Goal: Information Seeking & Learning: Stay updated

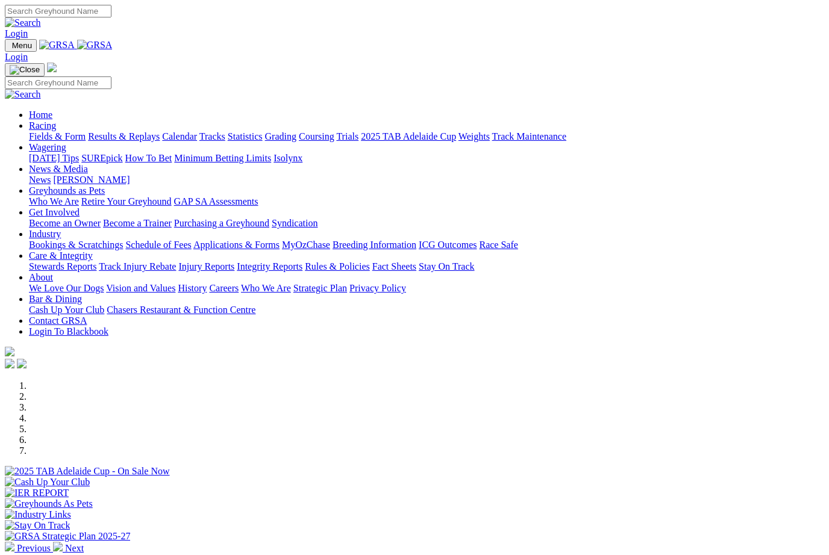
click at [56, 120] on link "Racing" at bounding box center [42, 125] width 27 height 10
click at [160, 131] on link "Results & Replays" at bounding box center [124, 136] width 72 height 10
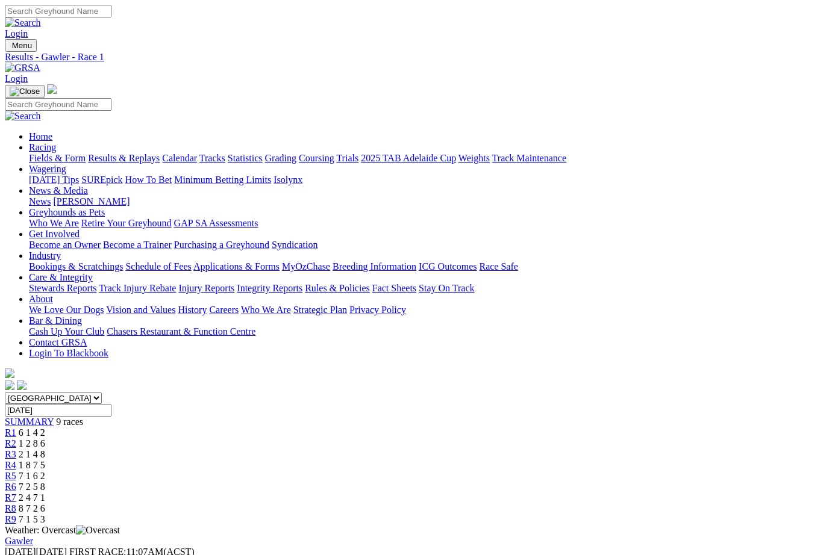
click at [16, 438] on span "R2" at bounding box center [10, 443] width 11 height 10
click at [16, 449] on link "R3" at bounding box center [10, 454] width 11 height 10
click at [16, 460] on link "R4" at bounding box center [10, 465] width 11 height 10
click at [16, 471] on link "R5" at bounding box center [10, 476] width 11 height 10
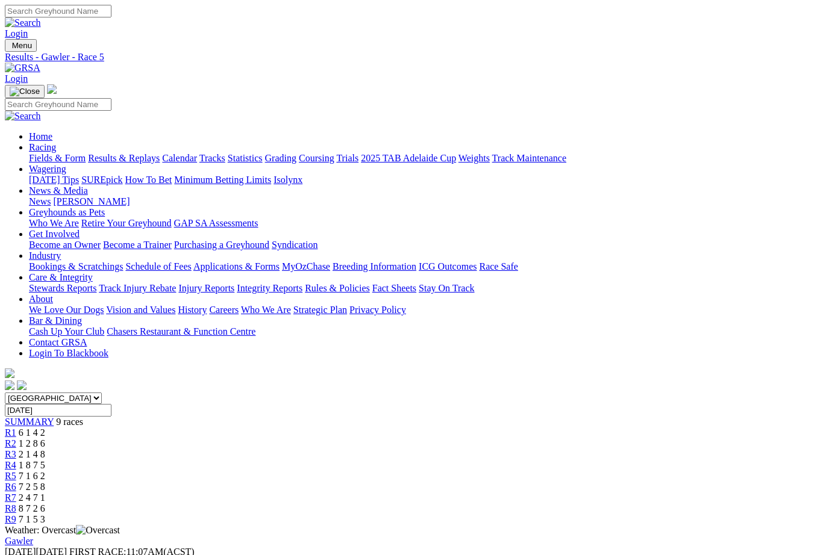
scroll to position [12, 0]
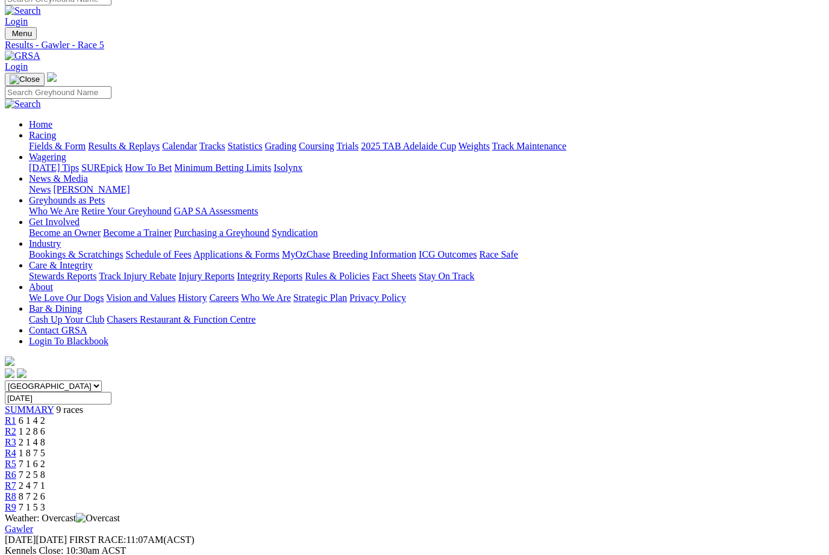
click at [16, 470] on link "R6" at bounding box center [10, 475] width 11 height 10
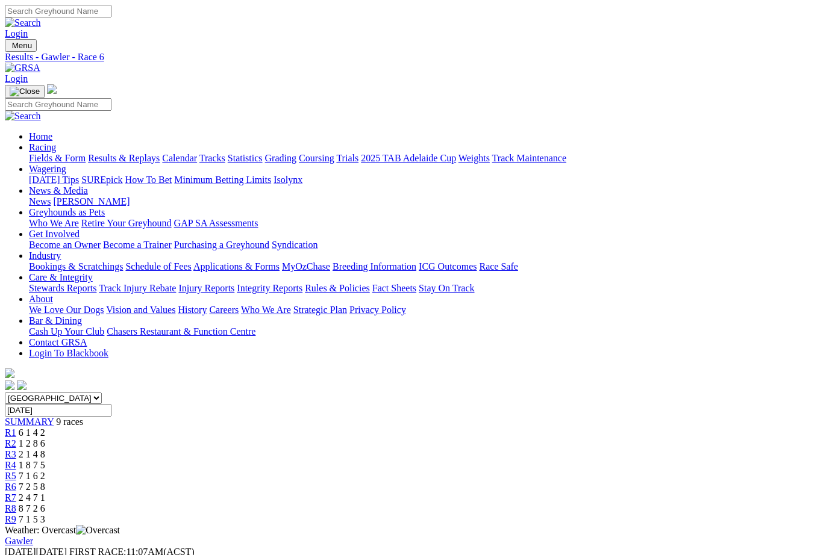
click at [16, 493] on span "R7" at bounding box center [10, 498] width 11 height 10
click at [16, 504] on span "R8" at bounding box center [10, 509] width 11 height 10
click at [16, 514] on link "R9" at bounding box center [10, 519] width 11 height 10
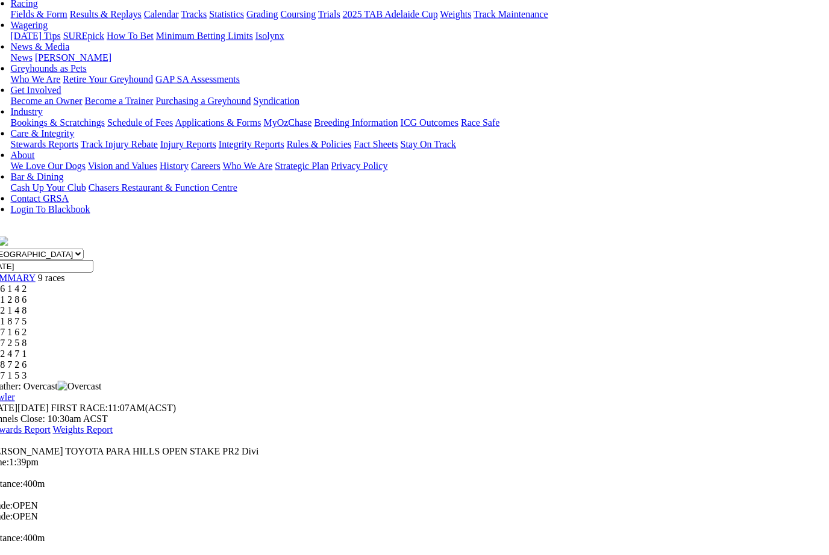
scroll to position [145, 19]
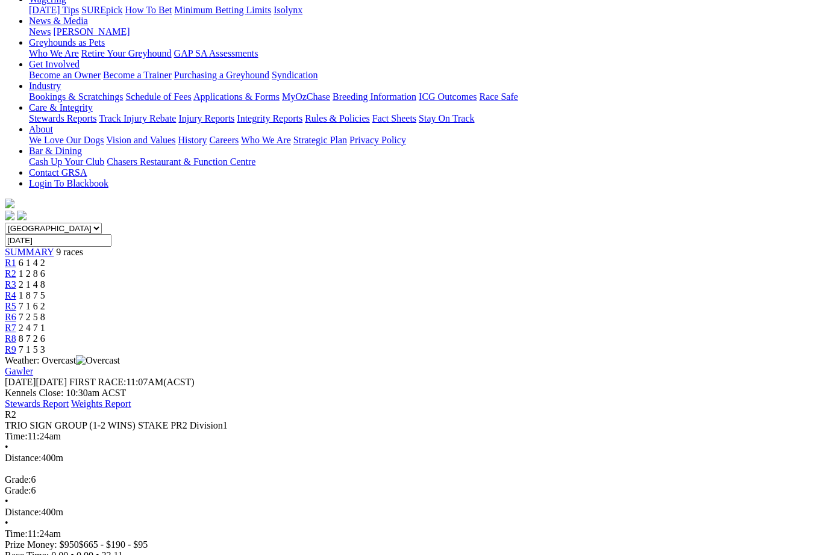
scroll to position [186, 0]
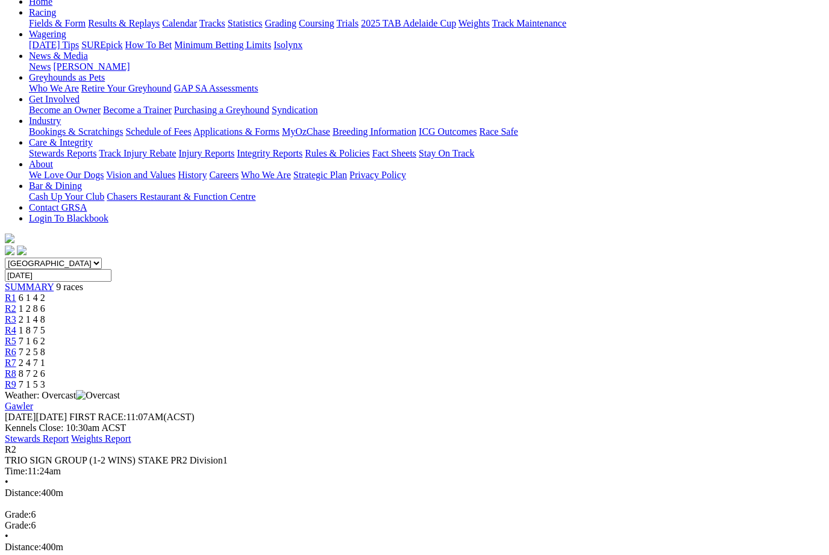
scroll to position [134, 0]
click at [16, 315] on span "R3" at bounding box center [10, 320] width 11 height 10
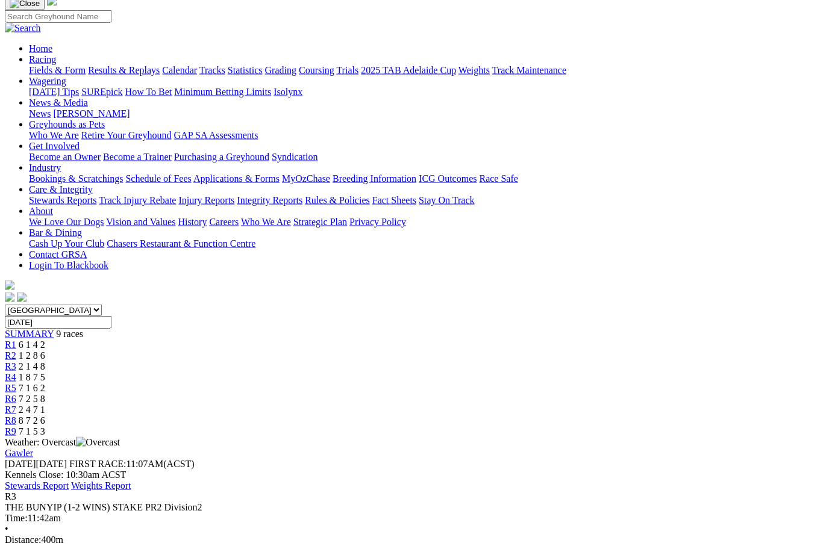
scroll to position [89, 0]
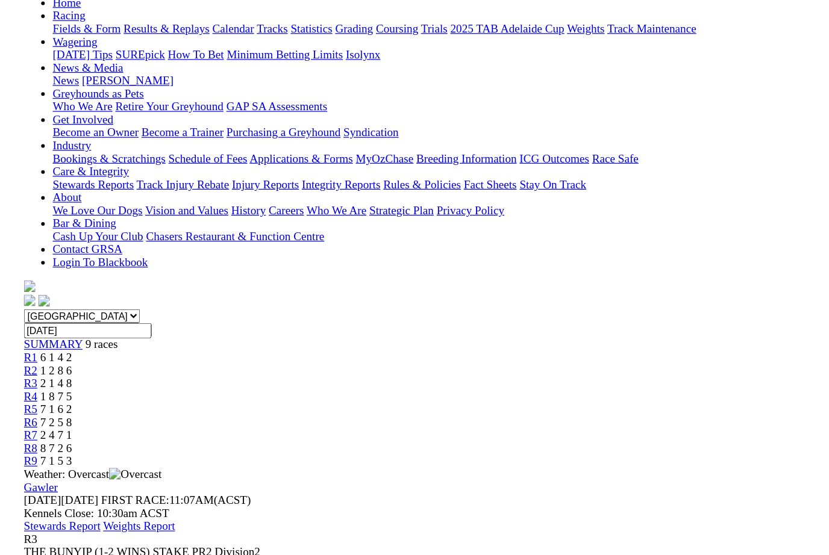
scroll to position [103, 0]
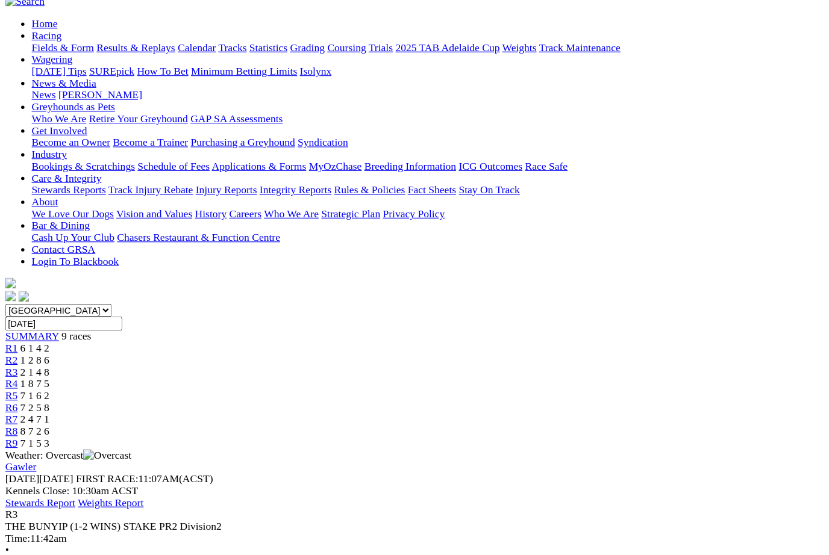
click at [16, 335] on span "R2" at bounding box center [10, 340] width 11 height 10
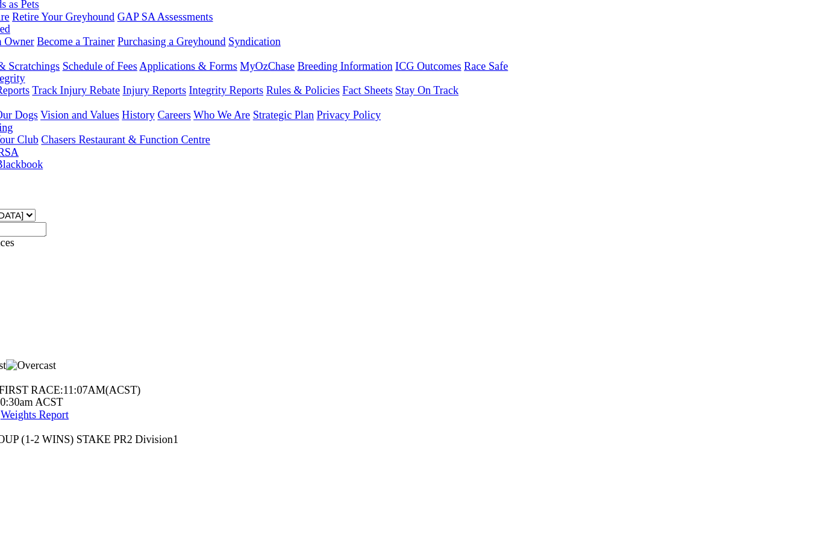
scroll to position [208, 0]
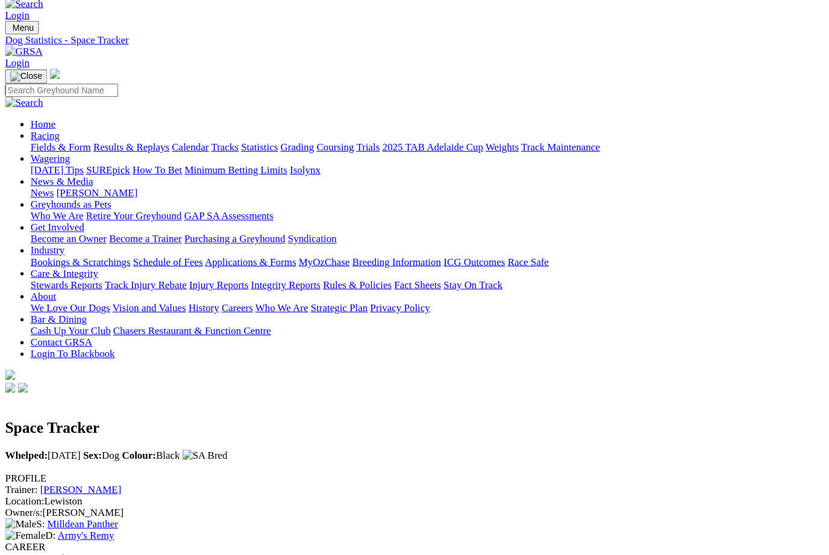
scroll to position [19, 0]
click at [46, 134] on link "Fields & Form" at bounding box center [57, 139] width 57 height 10
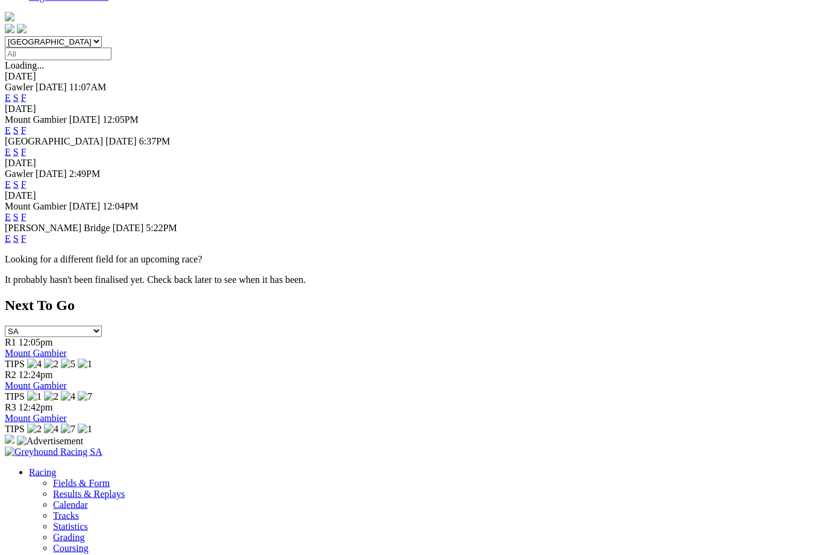
scroll to position [357, 0]
click at [27, 233] on link "F" at bounding box center [23, 238] width 5 height 10
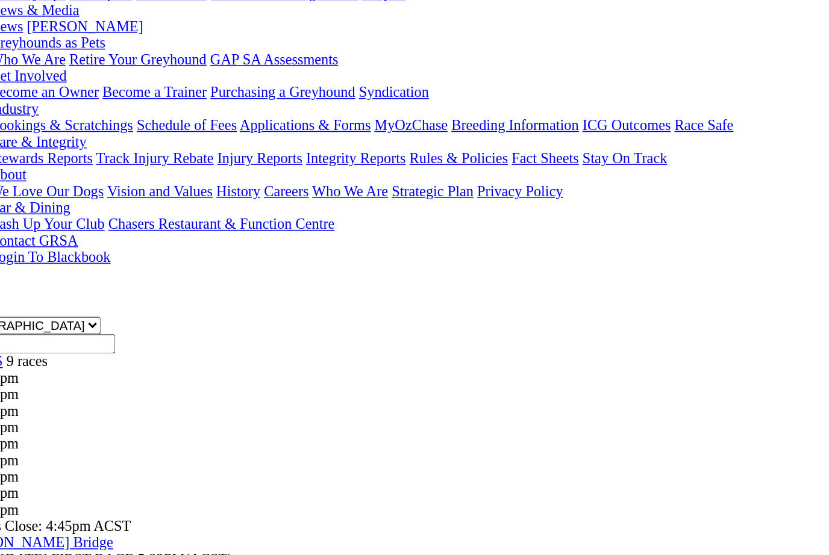
scroll to position [30, 0]
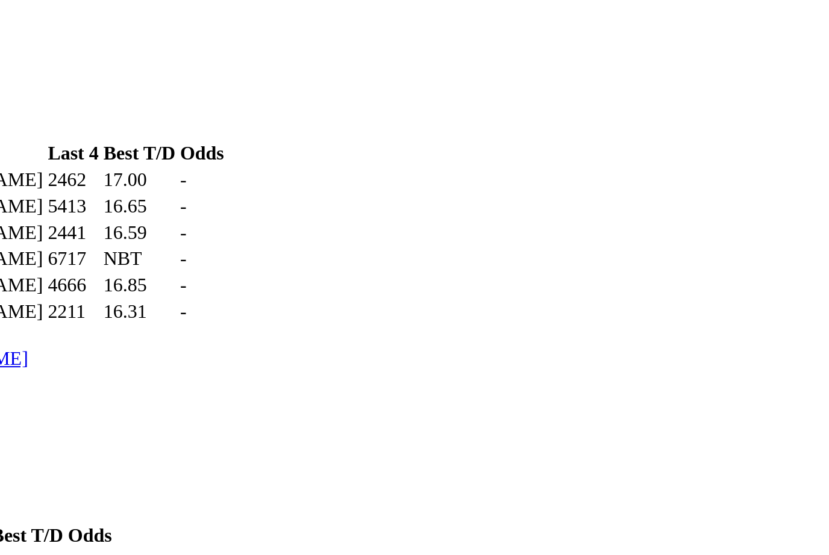
scroll to position [555, 0]
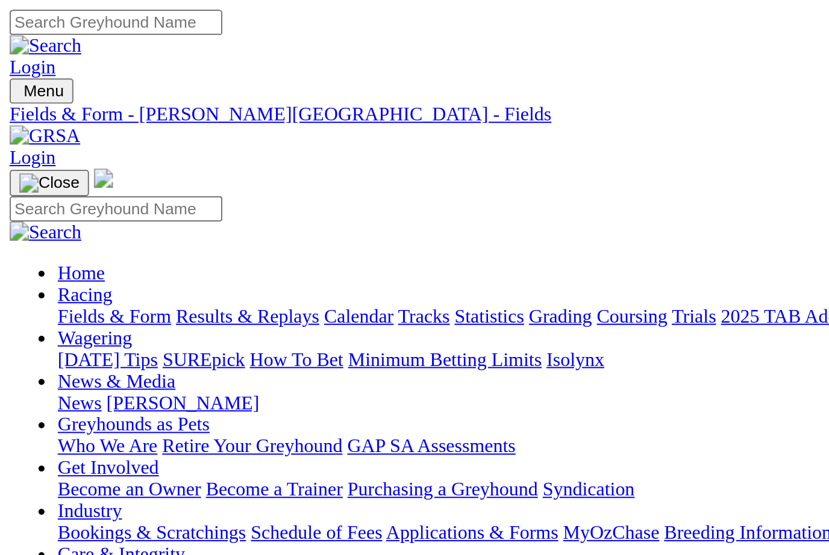
scroll to position [0, 0]
click at [144, 153] on link "Results & Replays" at bounding box center [124, 158] width 72 height 10
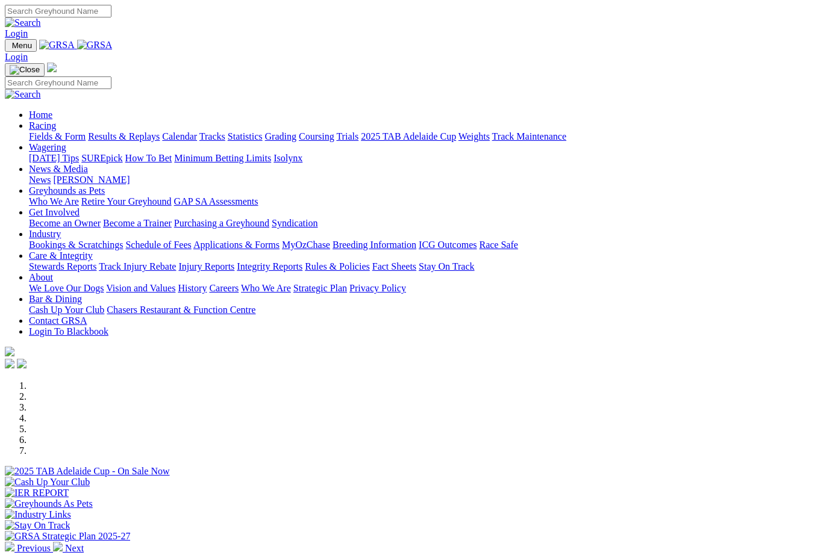
click at [61, 229] on link "Industry" at bounding box center [45, 234] width 32 height 10
click at [93, 251] on link "Care & Integrity" at bounding box center [61, 256] width 64 height 10
click at [61, 229] on link "Industry" at bounding box center [45, 234] width 32 height 10
click at [122, 240] on link "Bookings & Scratchings" at bounding box center [76, 245] width 94 height 10
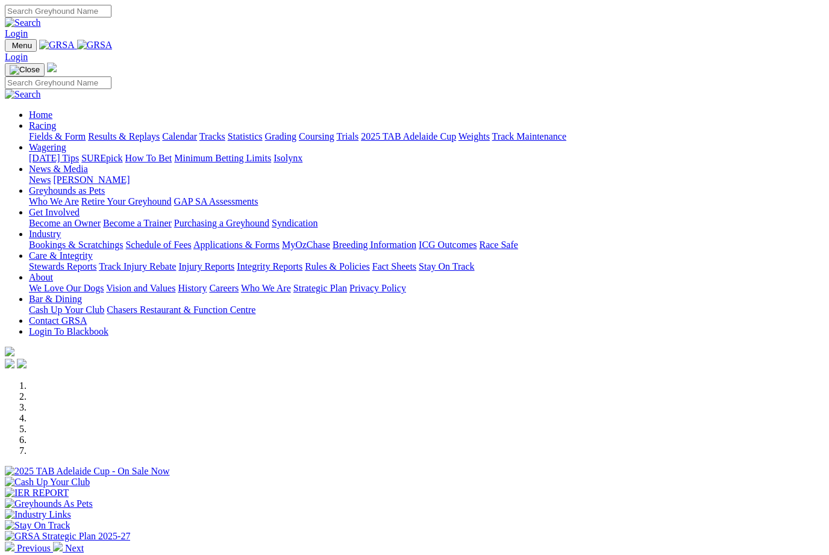
click at [88, 164] on link "News & Media" at bounding box center [58, 169] width 59 height 10
click at [84, 543] on link "Next" at bounding box center [68, 548] width 31 height 10
click at [88, 164] on link "News & Media" at bounding box center [58, 169] width 59 height 10
click at [51, 175] on link "News" at bounding box center [40, 180] width 22 height 10
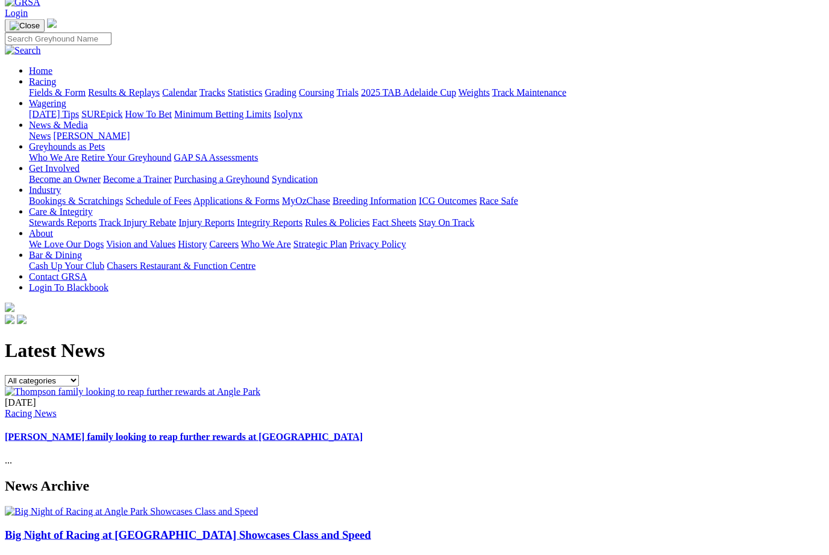
scroll to position [83, 0]
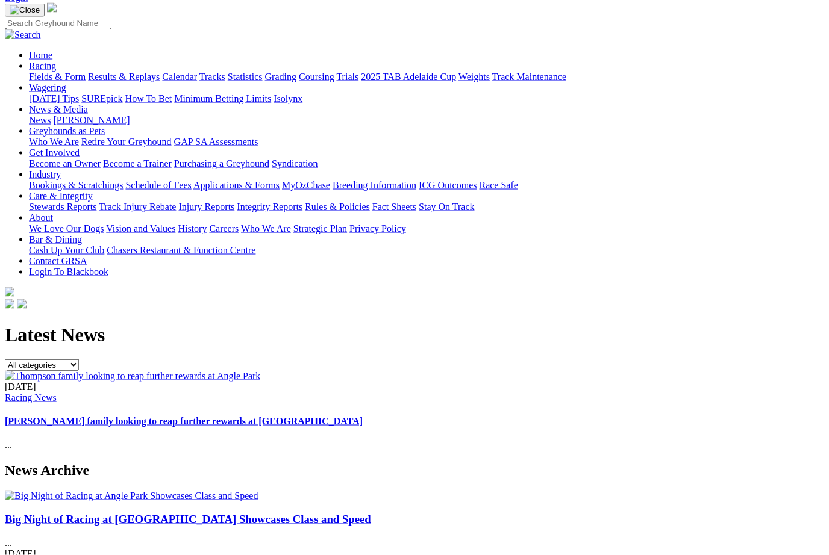
scroll to position [60, 0]
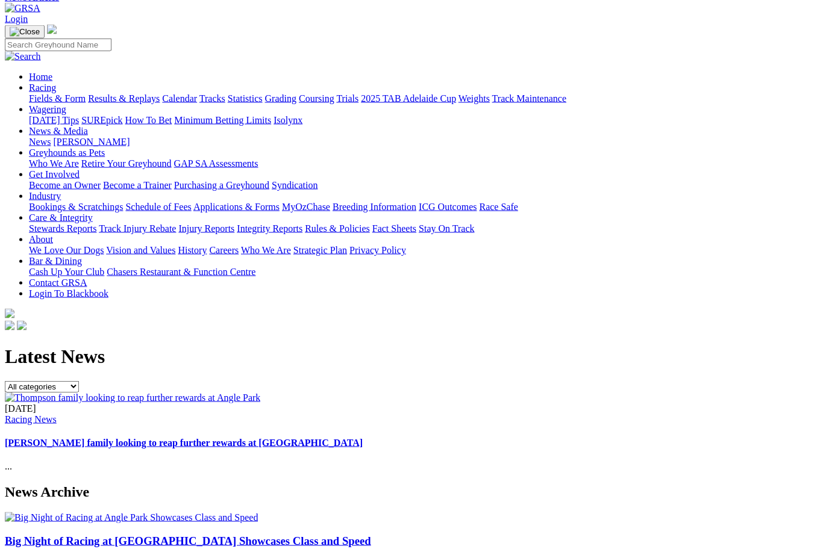
click at [242, 393] on img at bounding box center [132, 398] width 255 height 11
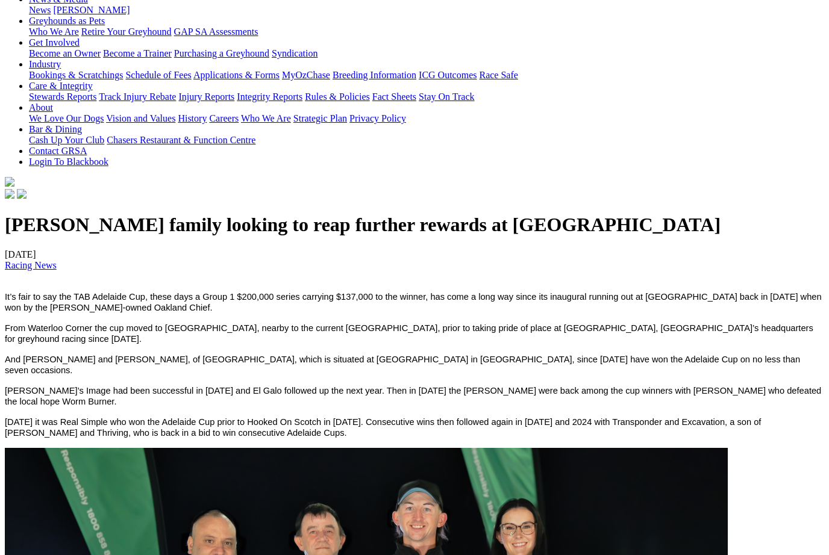
scroll to position [211, 0]
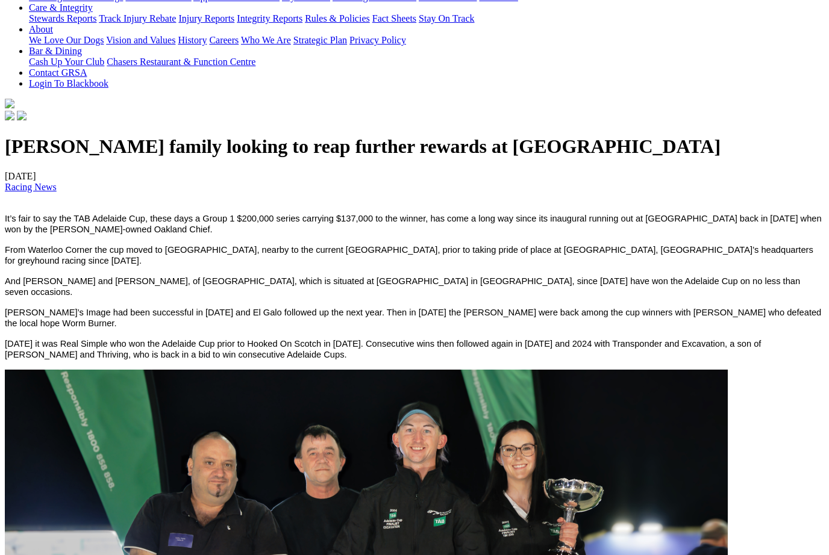
scroll to position [272, 0]
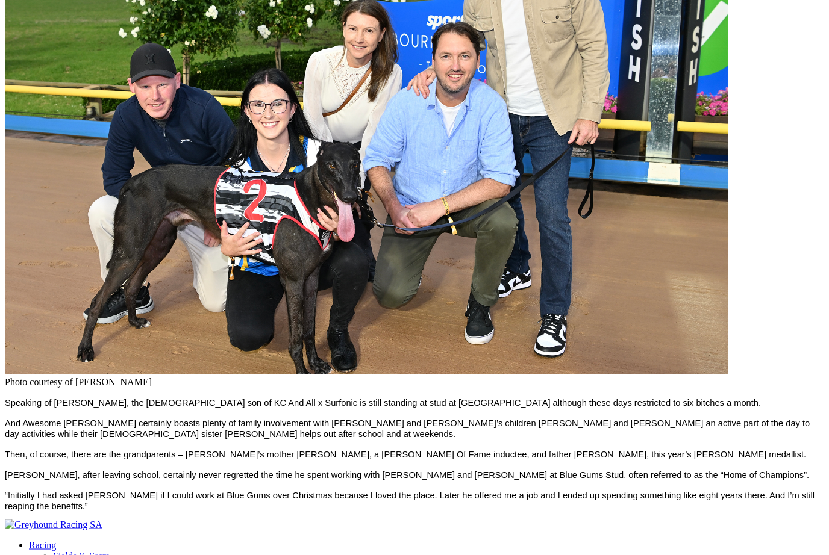
scroll to position [1376, 2]
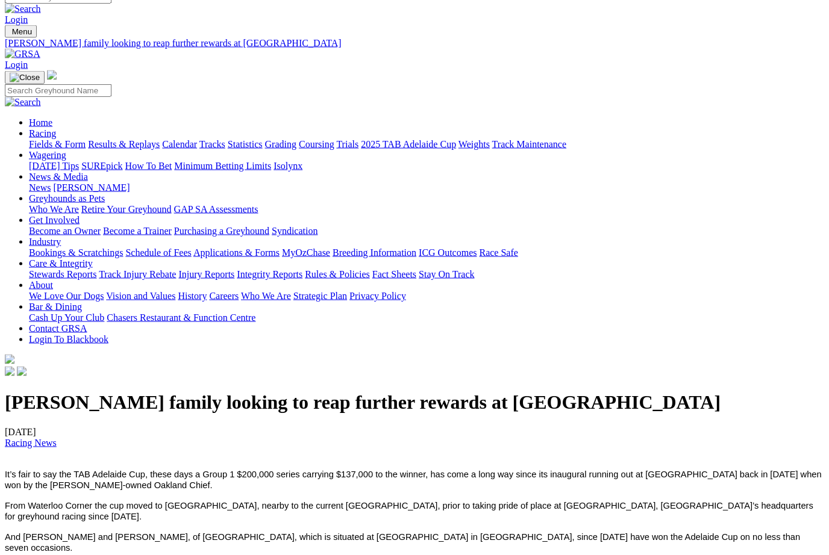
scroll to position [0, 0]
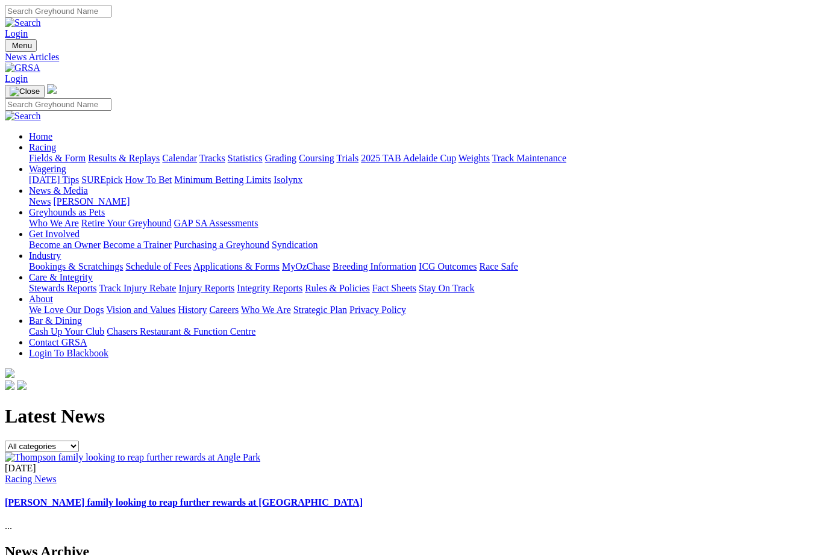
click at [129, 196] on link "[PERSON_NAME]" at bounding box center [91, 201] width 76 height 10
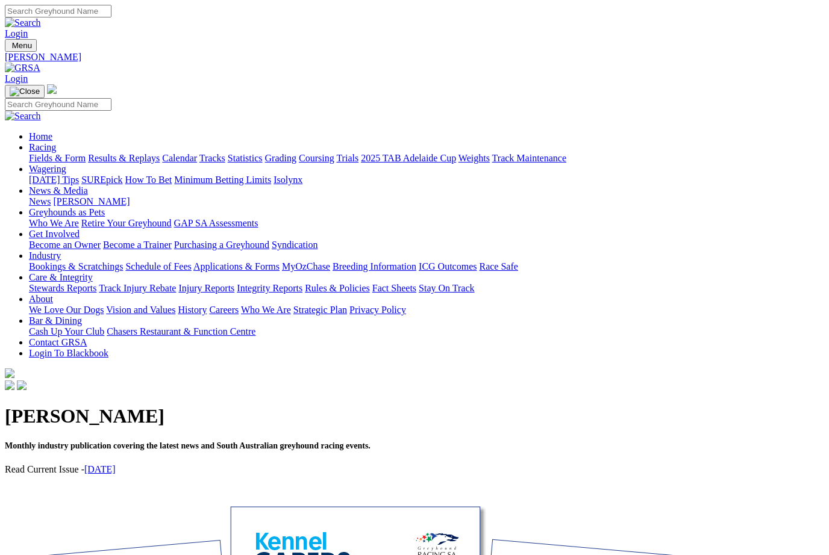
click at [116, 464] on link "[DATE]" at bounding box center [99, 469] width 31 height 10
